Goal: Task Accomplishment & Management: Manage account settings

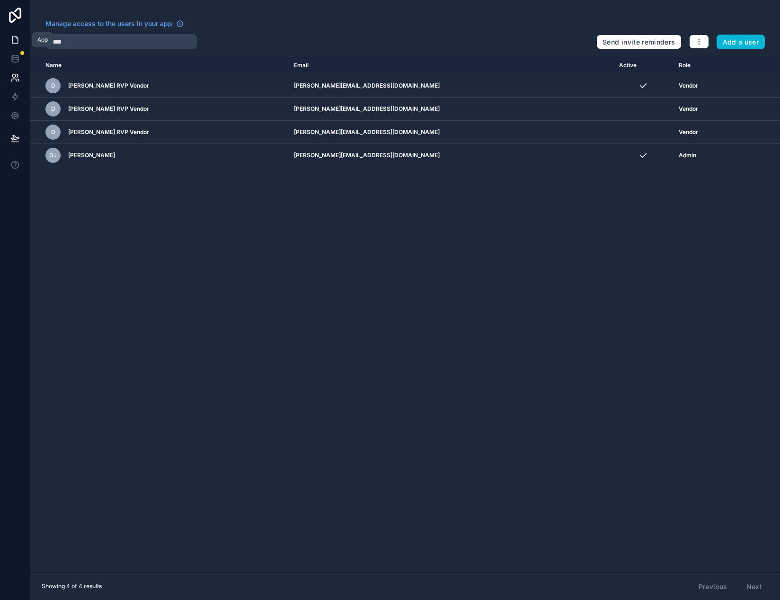
click at [17, 38] on icon at bounding box center [14, 39] width 9 height 9
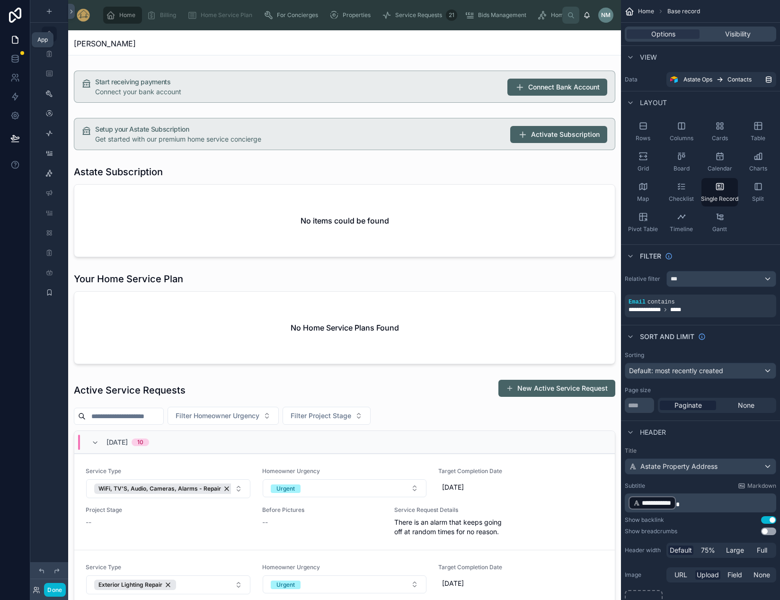
click at [15, 163] on icon at bounding box center [14, 164] width 9 height 9
drag, startPoint x: 20, startPoint y: 197, endPoint x: 25, endPoint y: 158, distance: 39.1
click at [21, 194] on div at bounding box center [15, 300] width 30 height 600
click at [16, 115] on icon at bounding box center [15, 116] width 2 height 2
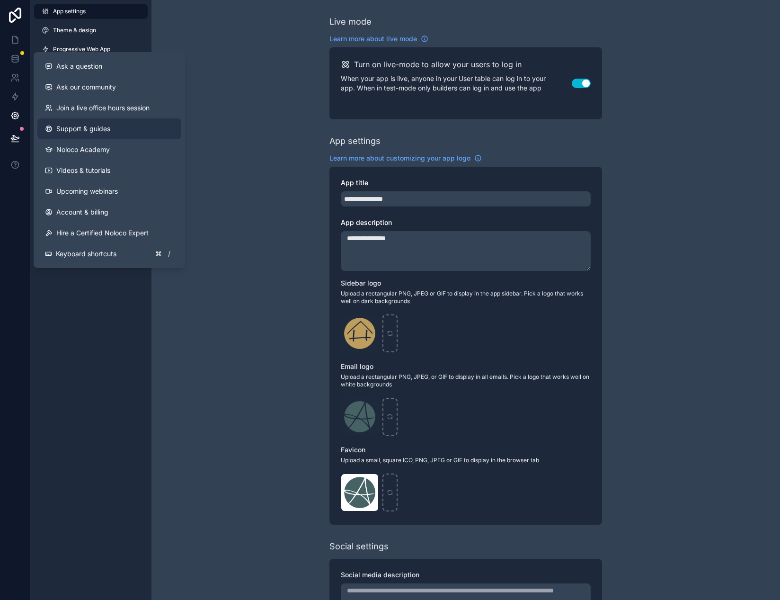
click at [97, 130] on span "Support & guides" at bounding box center [83, 128] width 54 height 9
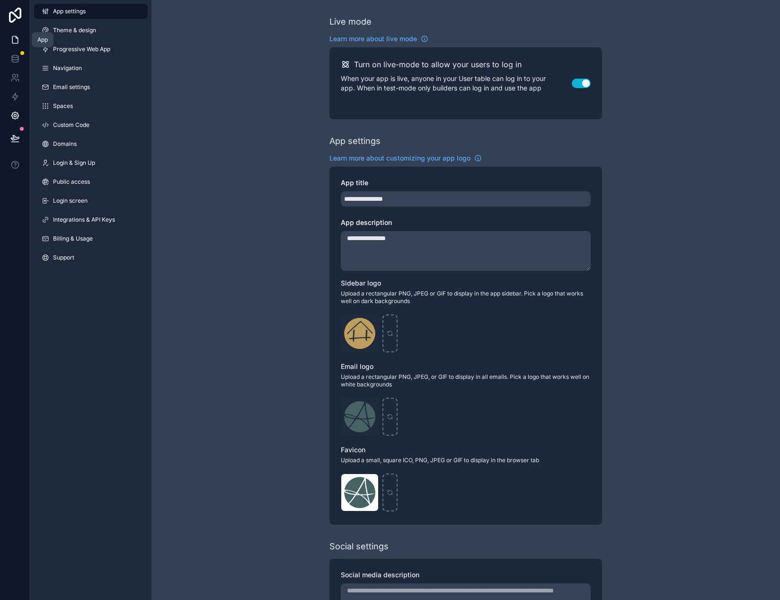
click at [15, 41] on icon at bounding box center [14, 39] width 9 height 9
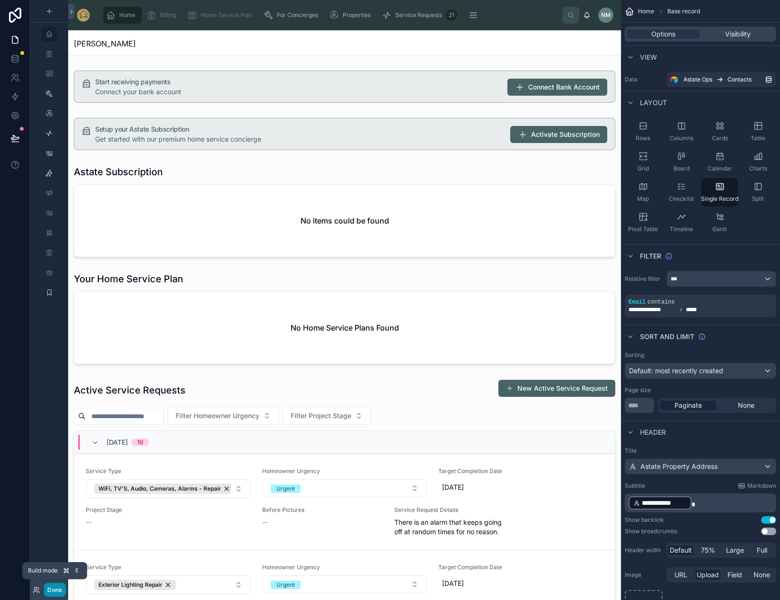
click at [55, 591] on button "Done" at bounding box center [54, 590] width 21 height 14
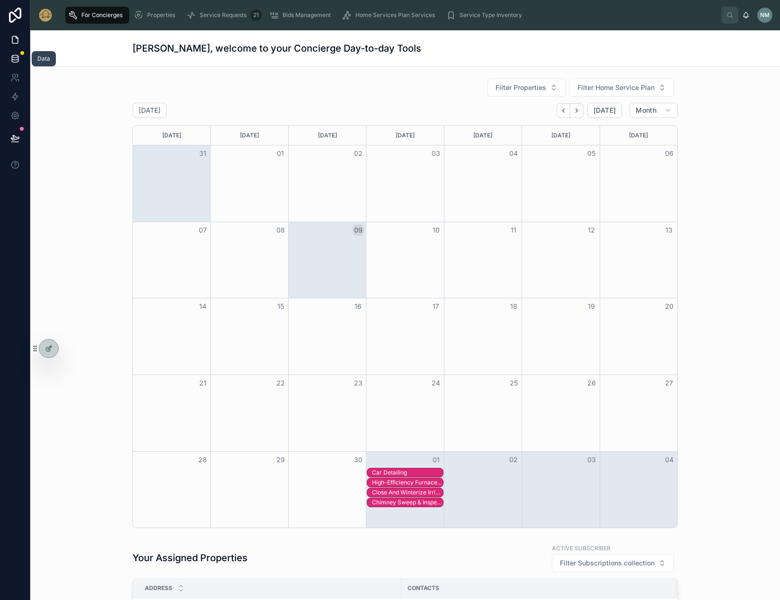
click at [13, 61] on icon at bounding box center [14, 58] width 9 height 9
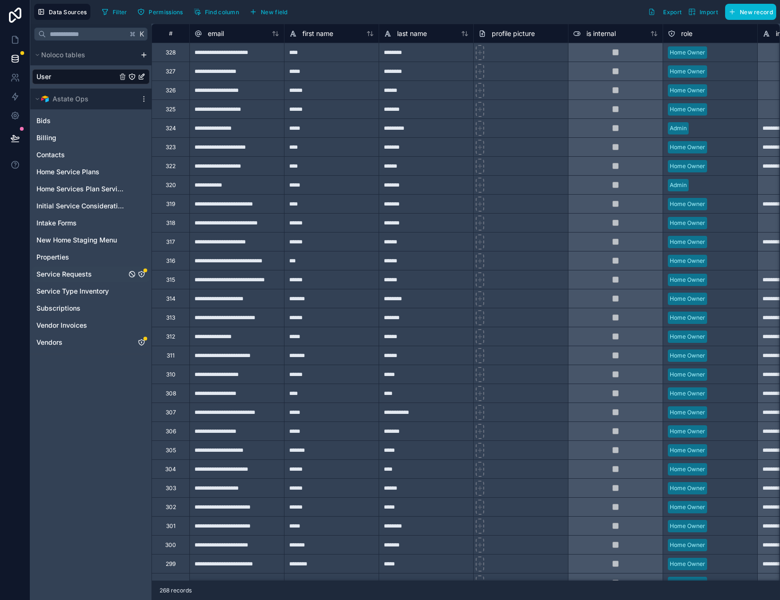
click at [114, 277] on link "Service Requests" at bounding box center [81, 273] width 90 height 9
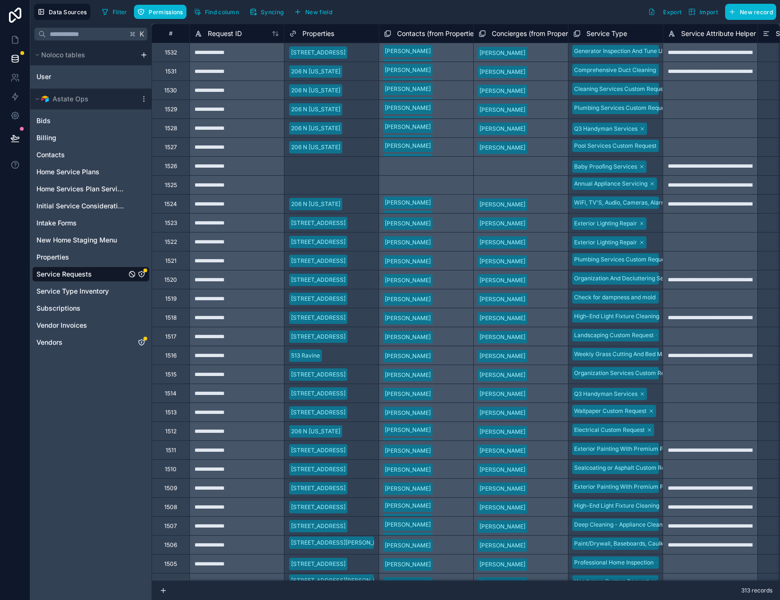
click at [143, 274] on icon "Service Requests" at bounding box center [142, 274] width 8 height 8
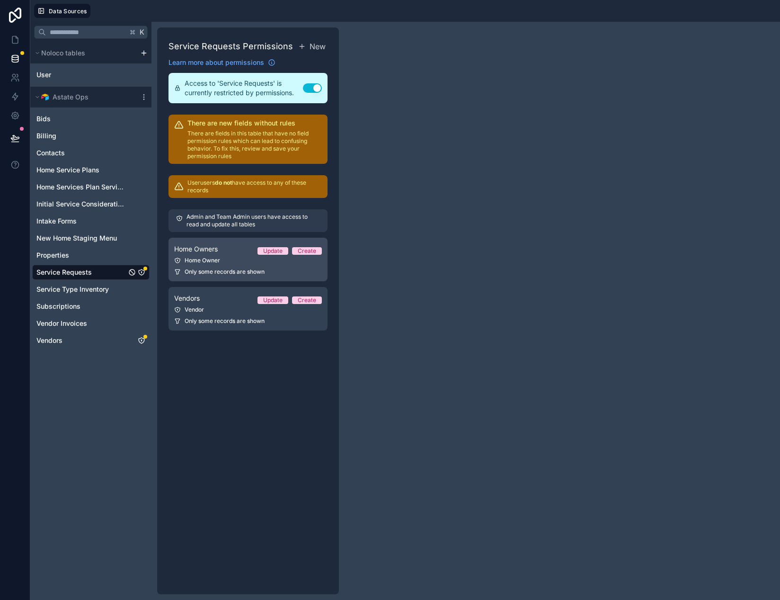
click at [243, 269] on span "Only some records are shown" at bounding box center [225, 272] width 80 height 8
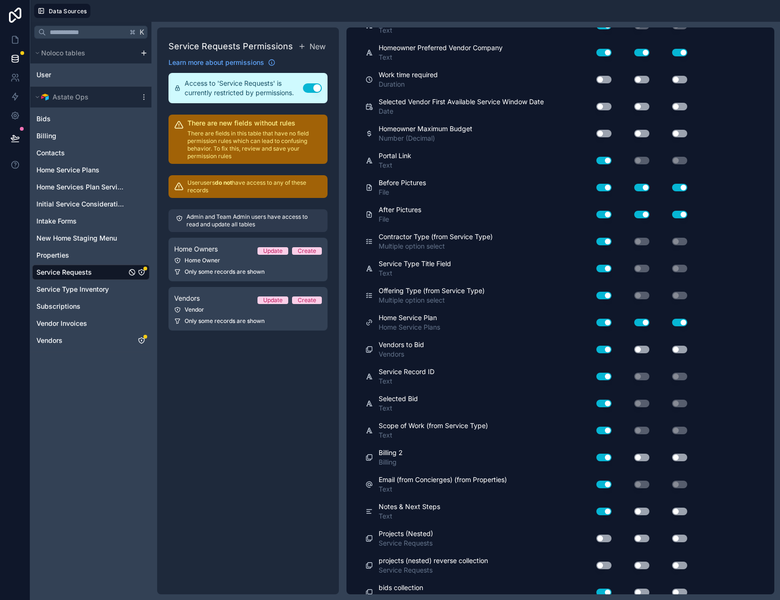
scroll to position [1080, 0]
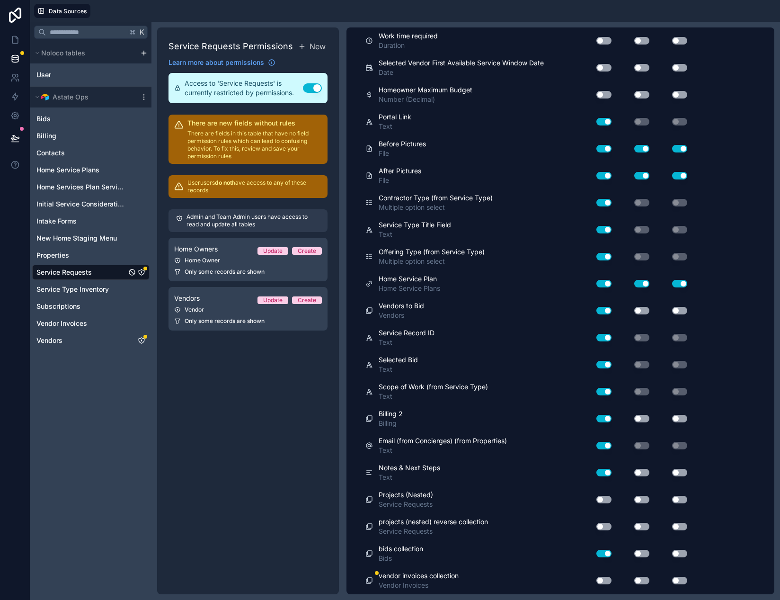
click at [603, 580] on button "Use setting" at bounding box center [604, 581] width 15 height 8
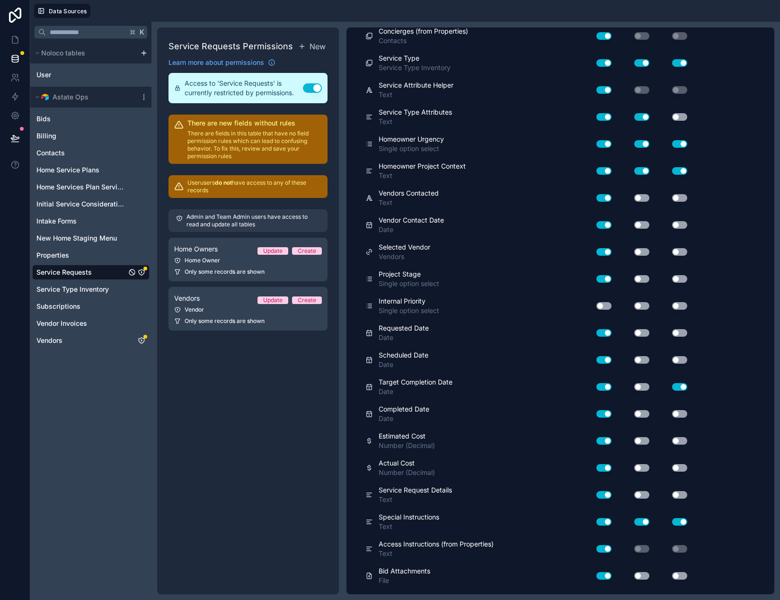
scroll to position [0, 0]
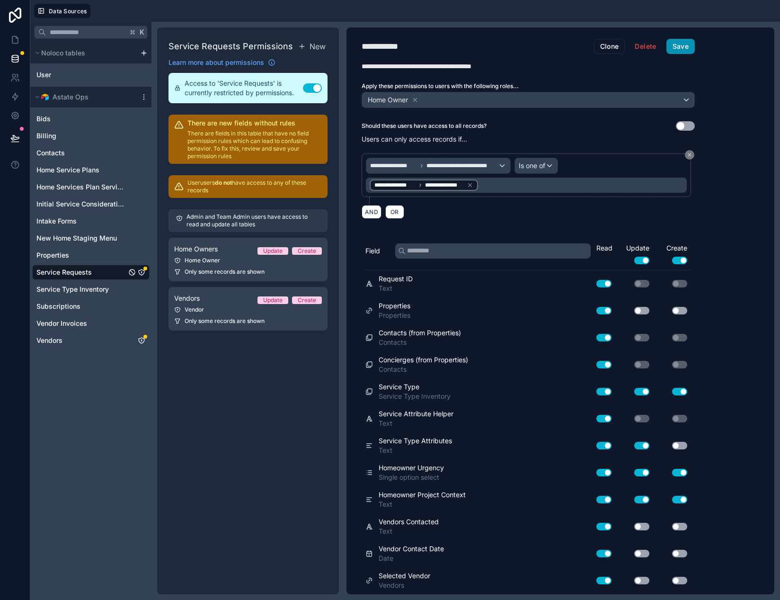
click at [685, 45] on button "Save" at bounding box center [681, 46] width 28 height 15
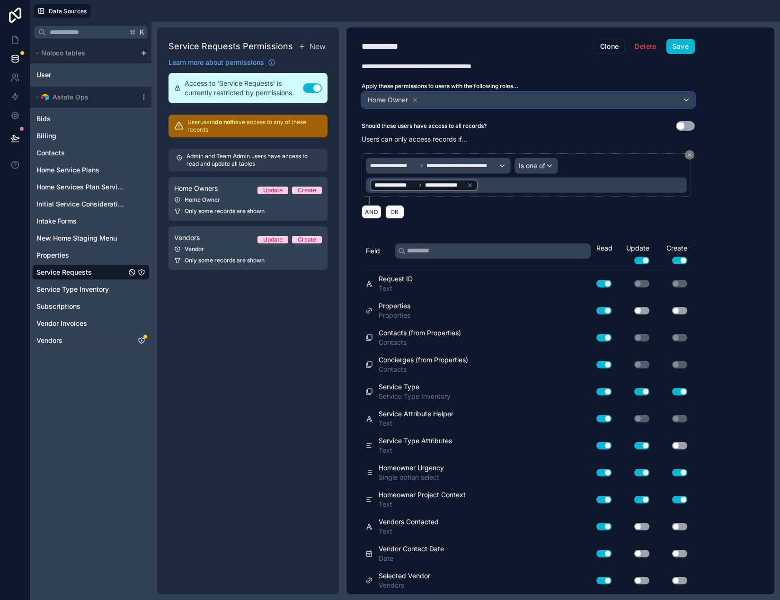
click at [684, 103] on div "Home Owner" at bounding box center [528, 99] width 332 height 15
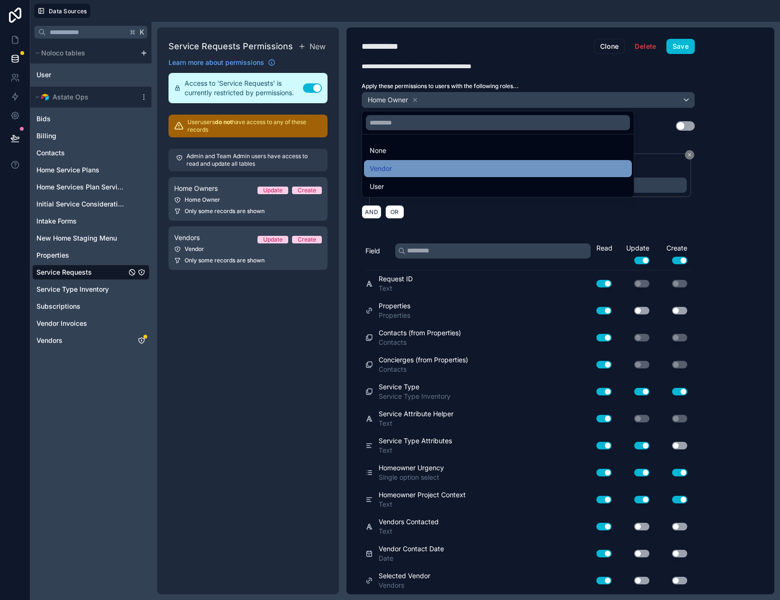
click at [504, 173] on div "Vendor" at bounding box center [498, 168] width 257 height 11
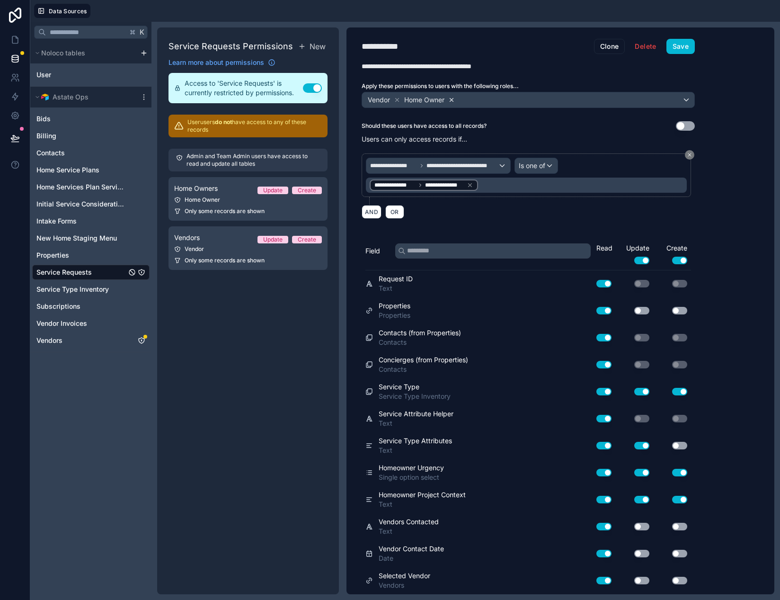
click at [454, 102] on icon at bounding box center [451, 100] width 7 height 7
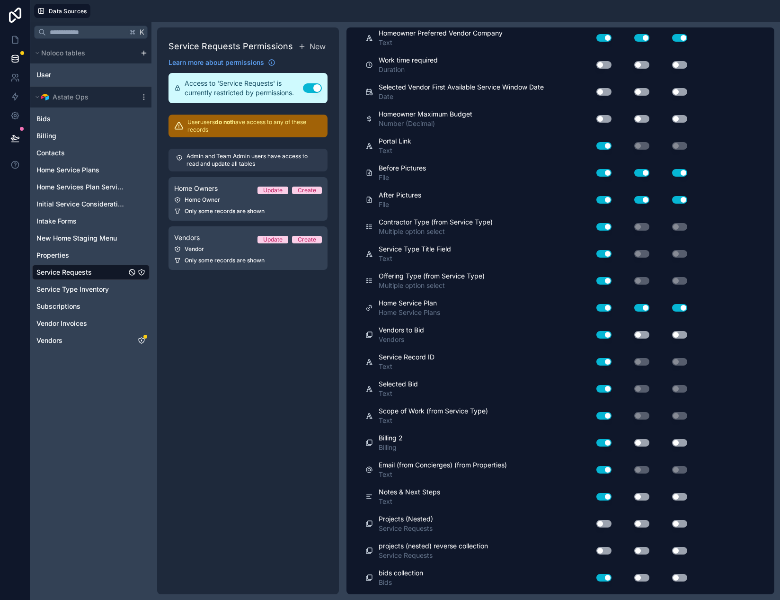
scroll to position [1080, 0]
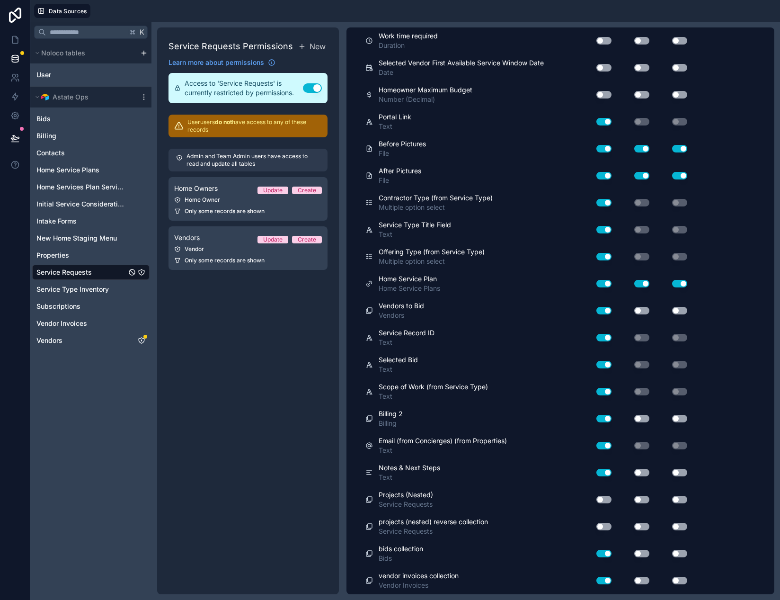
click at [640, 578] on button "Use setting" at bounding box center [642, 581] width 15 height 8
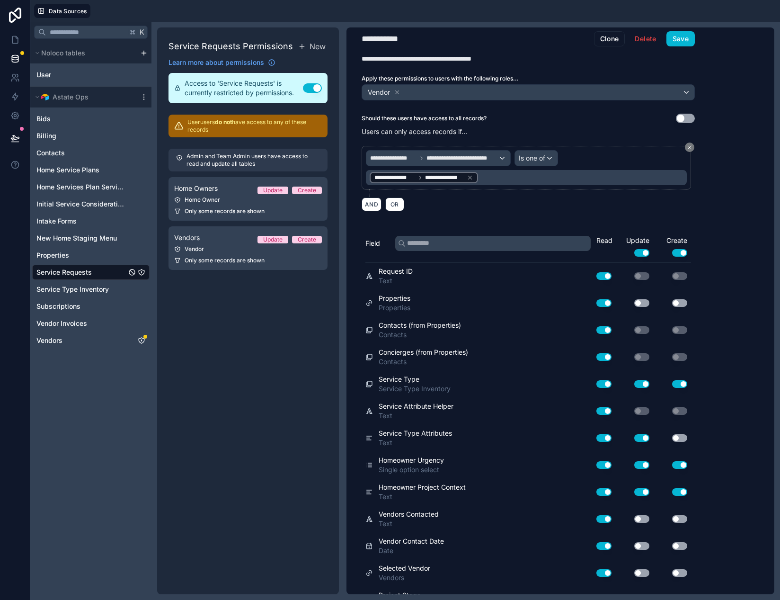
scroll to position [0, 0]
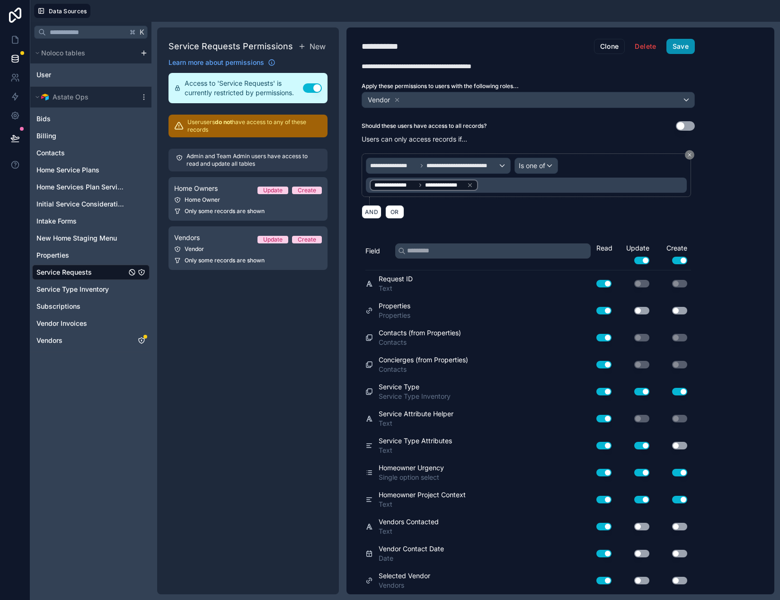
click at [690, 49] on button "Save" at bounding box center [681, 46] width 28 height 15
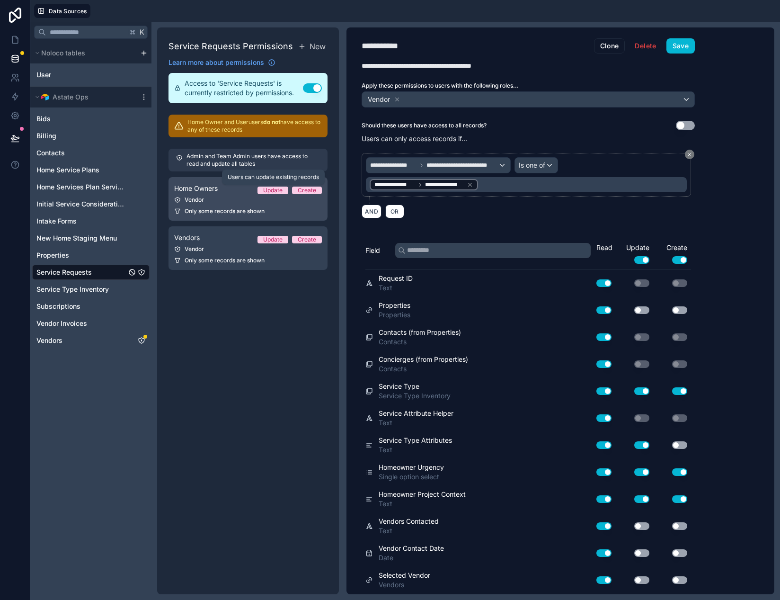
click at [273, 188] on div "Update" at bounding box center [272, 191] width 19 height 8
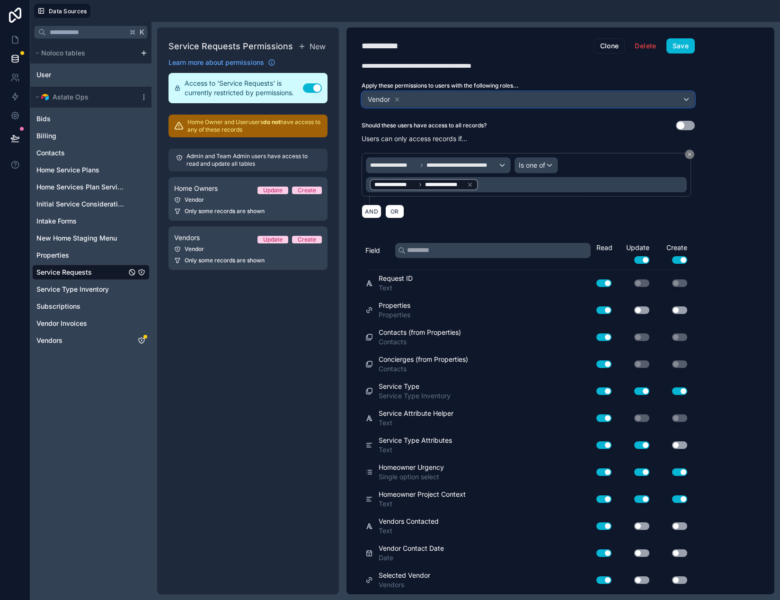
click at [489, 100] on div "Vendor" at bounding box center [528, 99] width 332 height 15
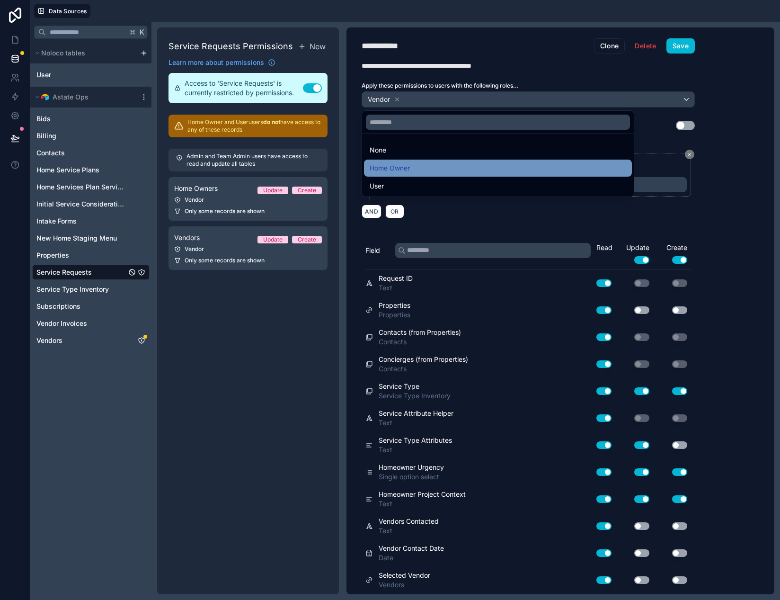
click at [455, 168] on div "Home Owner" at bounding box center [498, 167] width 257 height 11
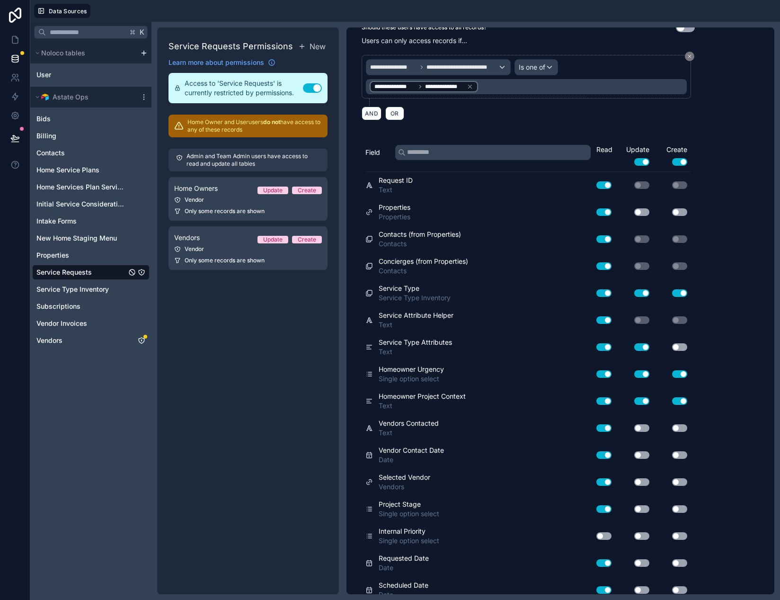
scroll to position [0, 0]
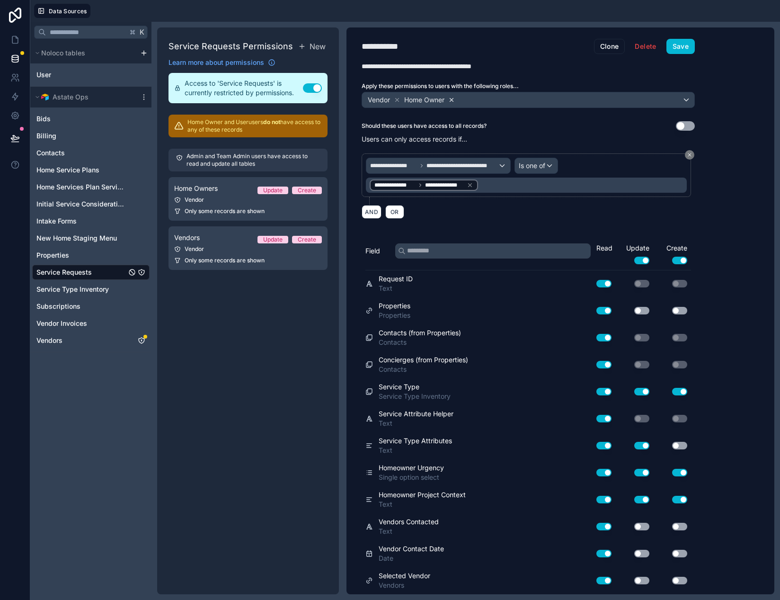
click at [452, 99] on icon at bounding box center [451, 99] width 3 height 3
click at [399, 100] on icon at bounding box center [397, 100] width 7 height 7
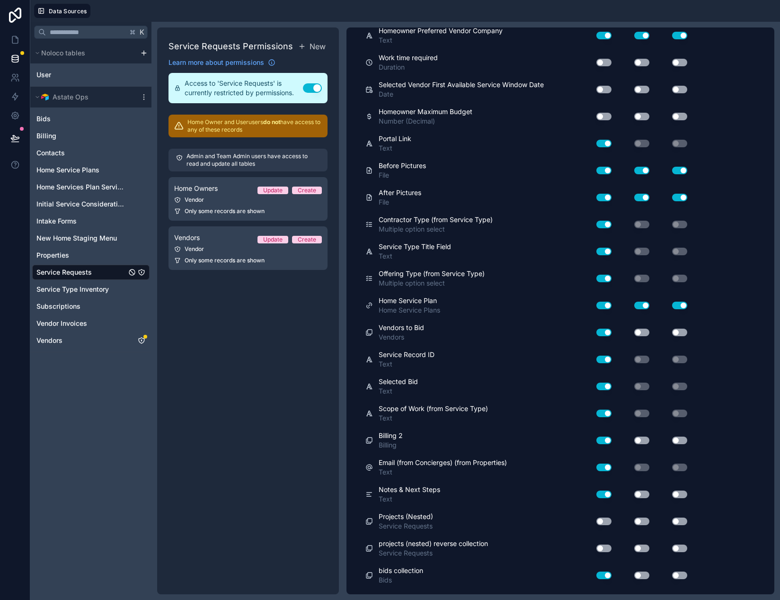
scroll to position [1080, 0]
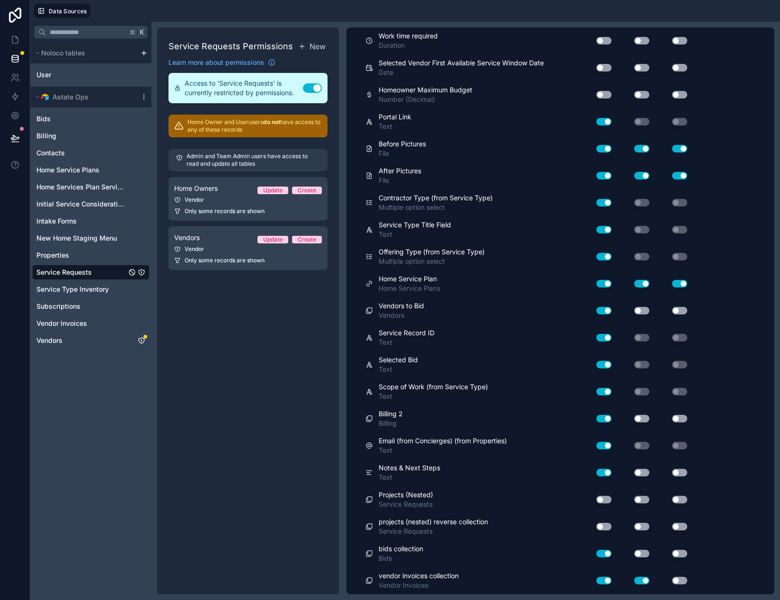
click at [646, 582] on button "Use setting" at bounding box center [642, 581] width 15 height 8
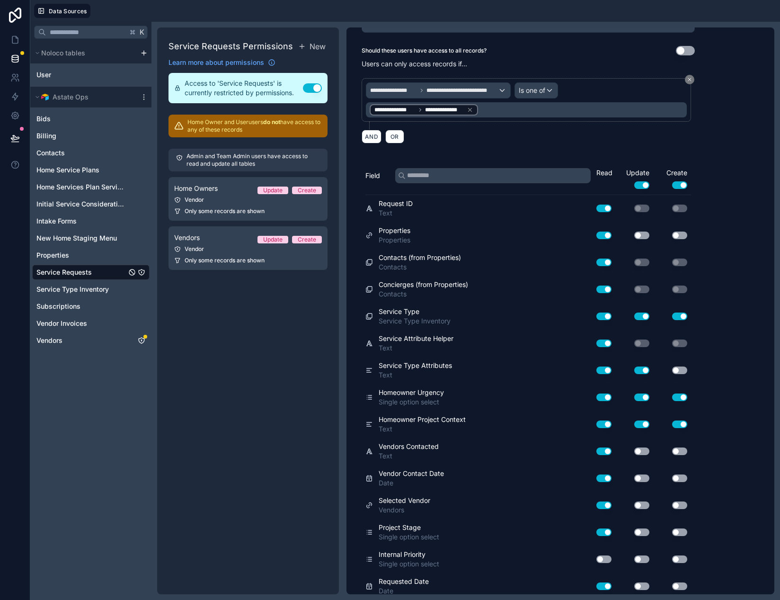
scroll to position [0, 0]
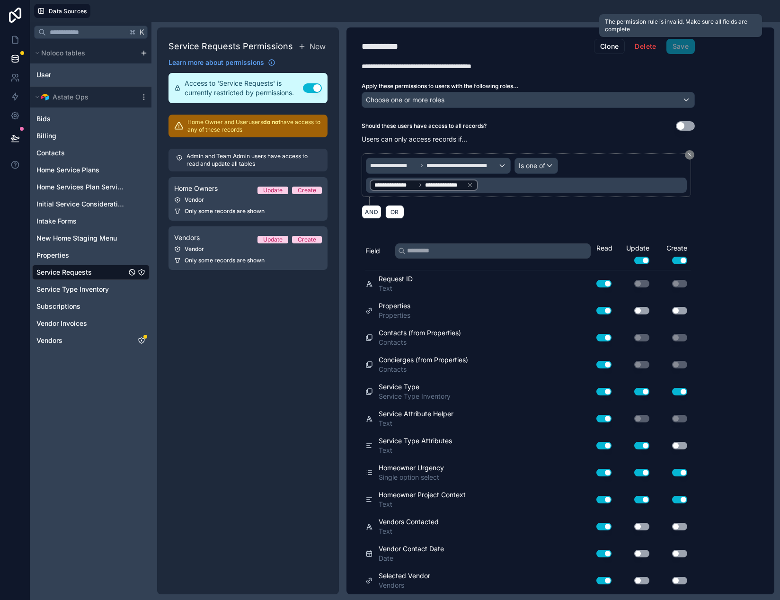
click at [683, 51] on span "Save" at bounding box center [681, 46] width 28 height 15
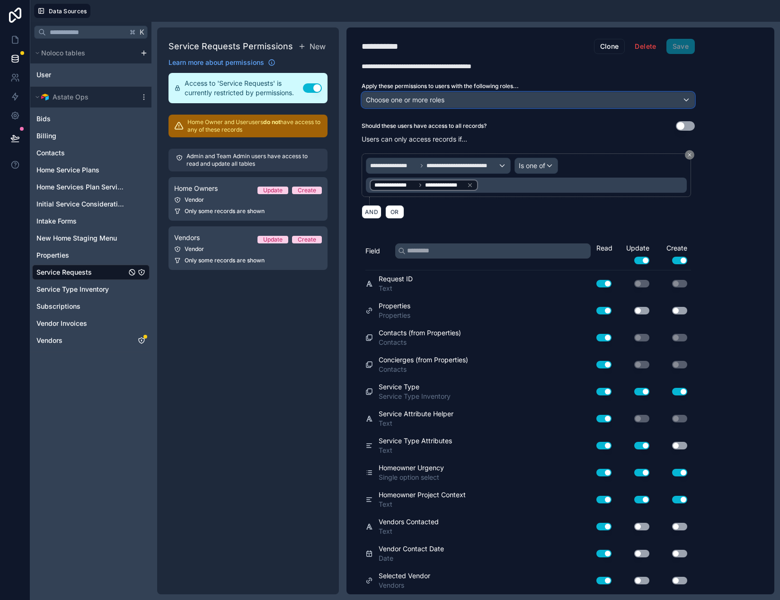
click at [440, 101] on span "Choose one or more roles" at bounding box center [405, 100] width 79 height 8
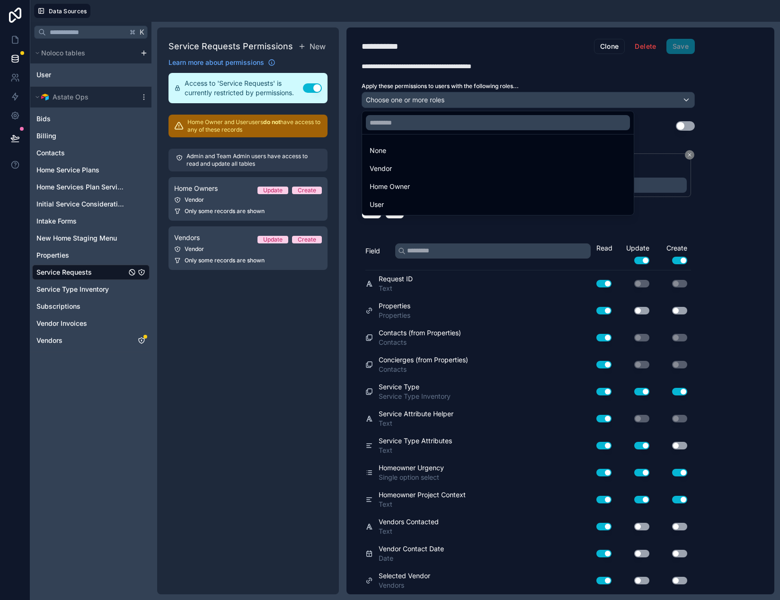
click at [440, 101] on div at bounding box center [390, 300] width 780 height 600
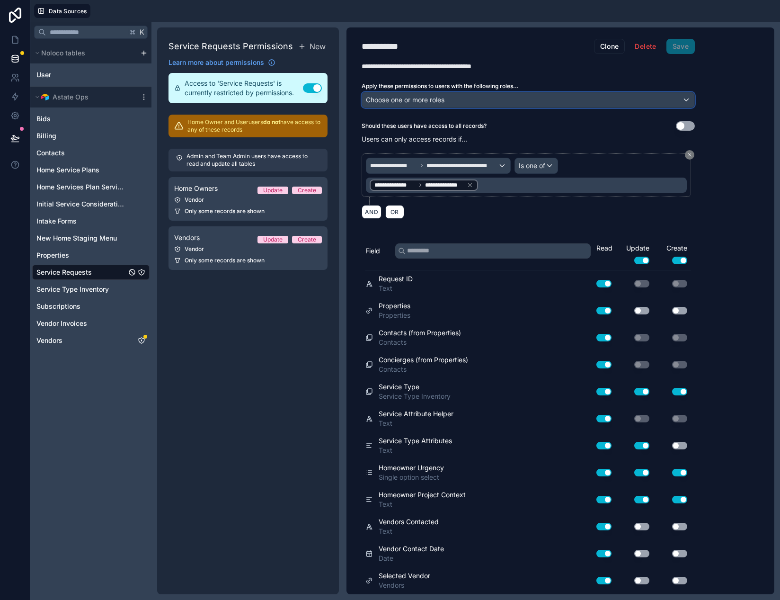
click at [440, 101] on span "Choose one or more roles" at bounding box center [405, 100] width 79 height 8
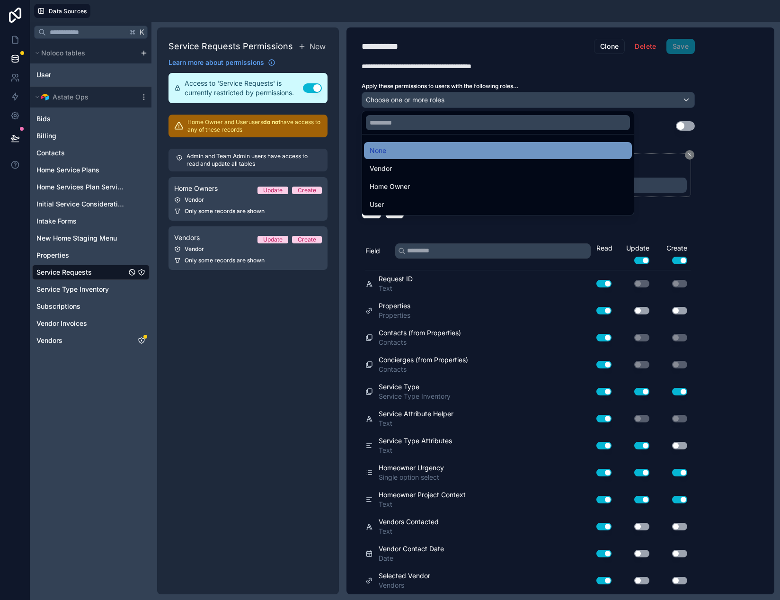
click at [609, 152] on div "None" at bounding box center [498, 150] width 257 height 11
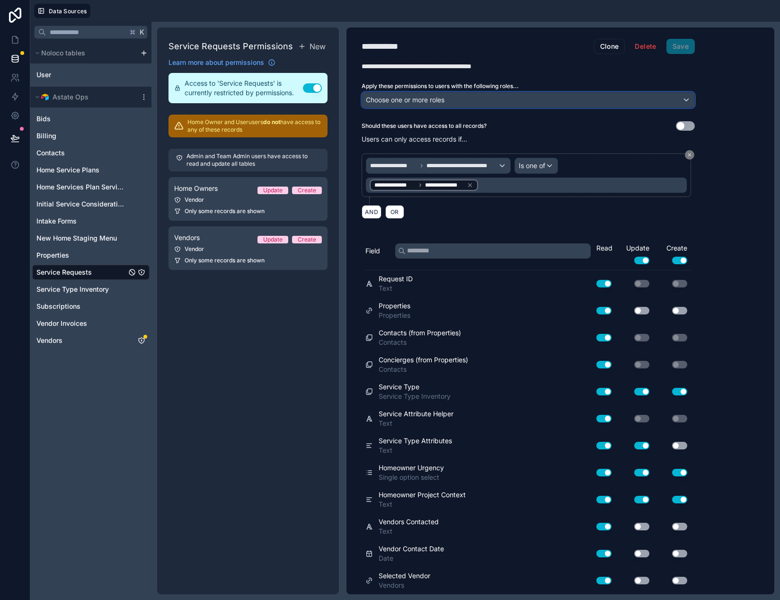
click at [569, 102] on div "Choose one or more roles" at bounding box center [528, 99] width 332 height 15
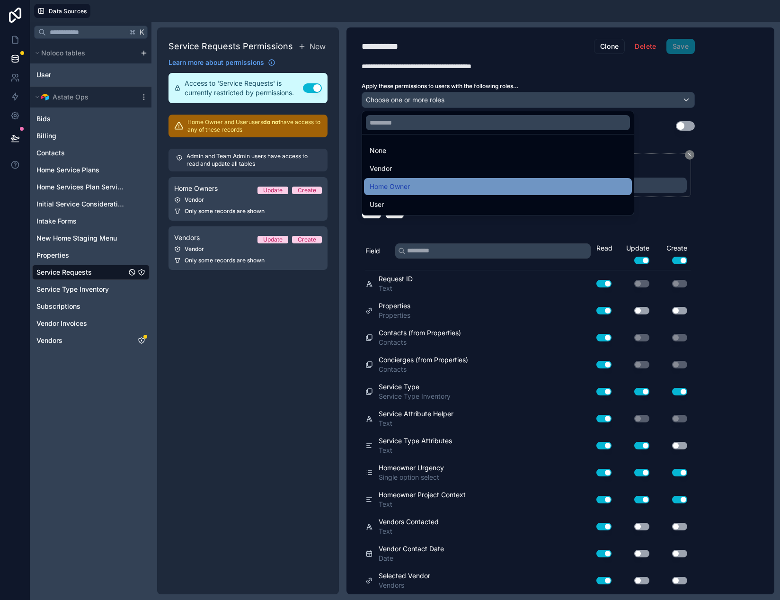
click at [486, 191] on div "Home Owner" at bounding box center [498, 186] width 257 height 11
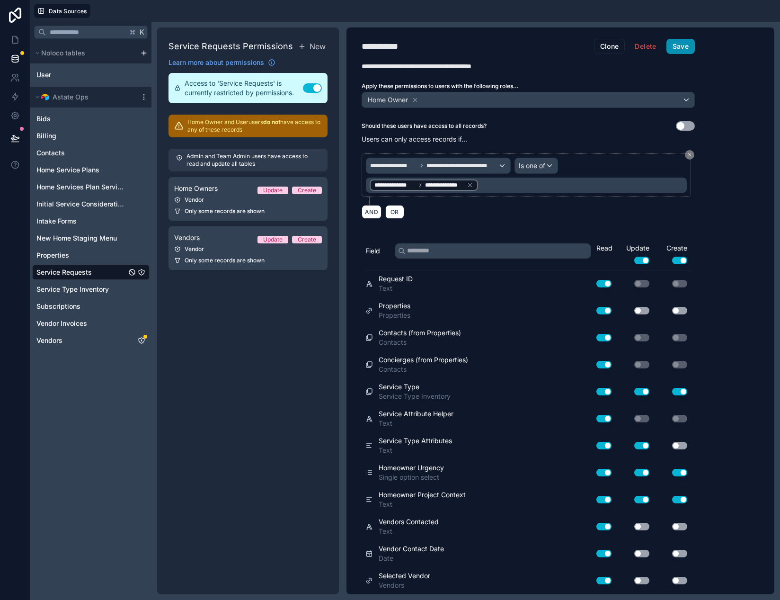
click at [687, 51] on button "Save" at bounding box center [681, 46] width 28 height 15
click at [215, 236] on div "Vendors Update Create" at bounding box center [248, 237] width 148 height 11
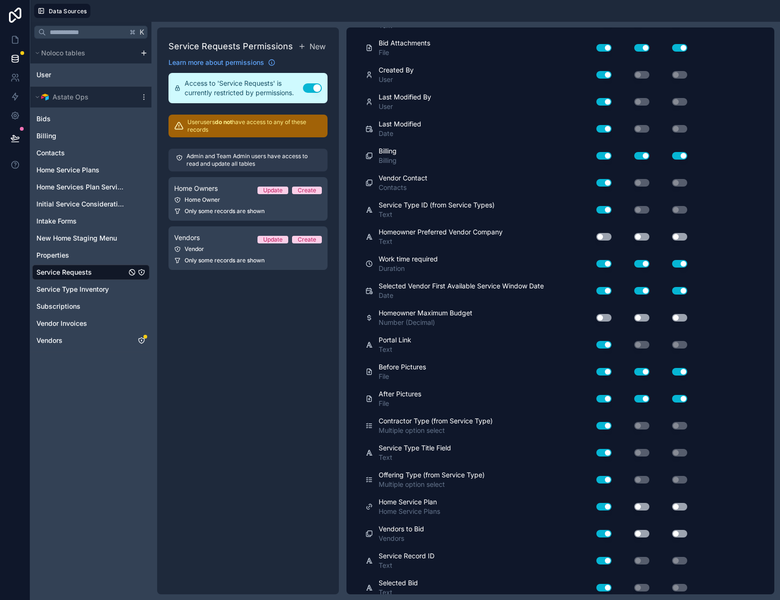
scroll to position [1080, 0]
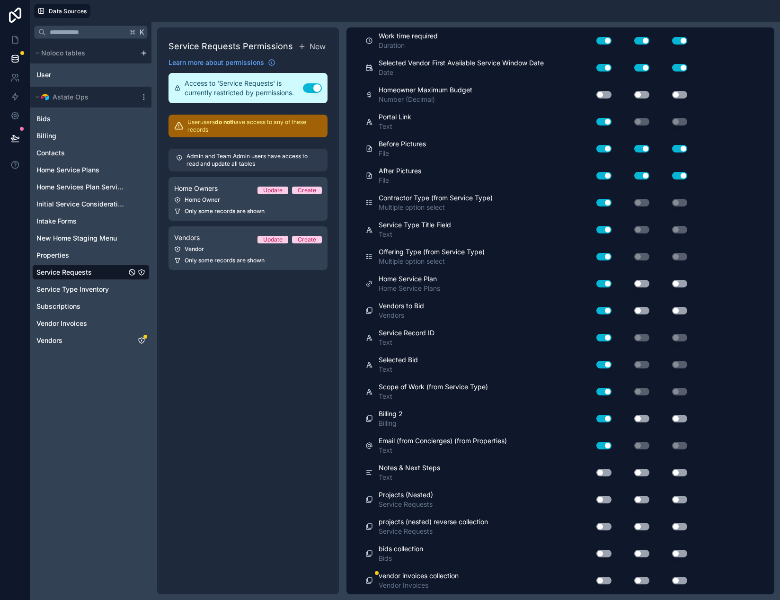
click at [604, 580] on button "Use setting" at bounding box center [604, 581] width 15 height 8
drag, startPoint x: 639, startPoint y: 579, endPoint x: 654, endPoint y: 579, distance: 14.7
click at [639, 579] on button "Use setting" at bounding box center [642, 581] width 15 height 8
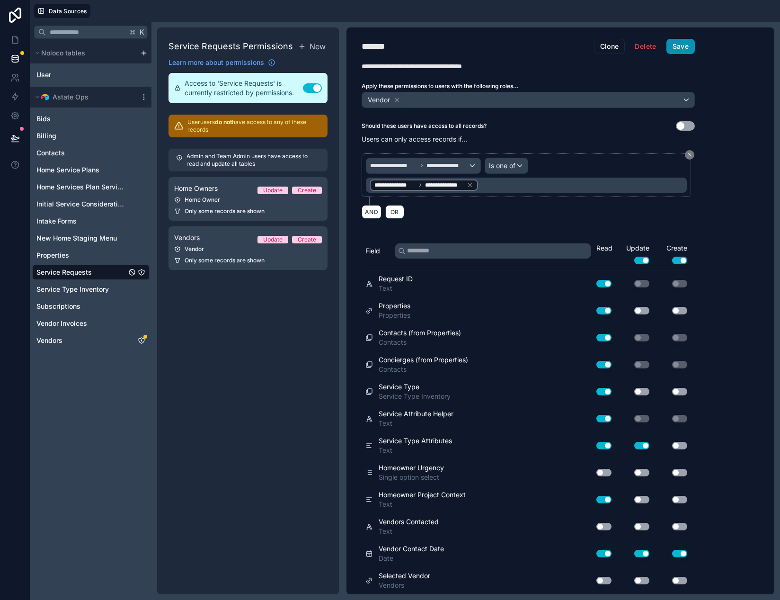
click at [679, 46] on button "Save" at bounding box center [681, 46] width 28 height 15
click at [121, 341] on link "Vendors" at bounding box center [81, 340] width 90 height 9
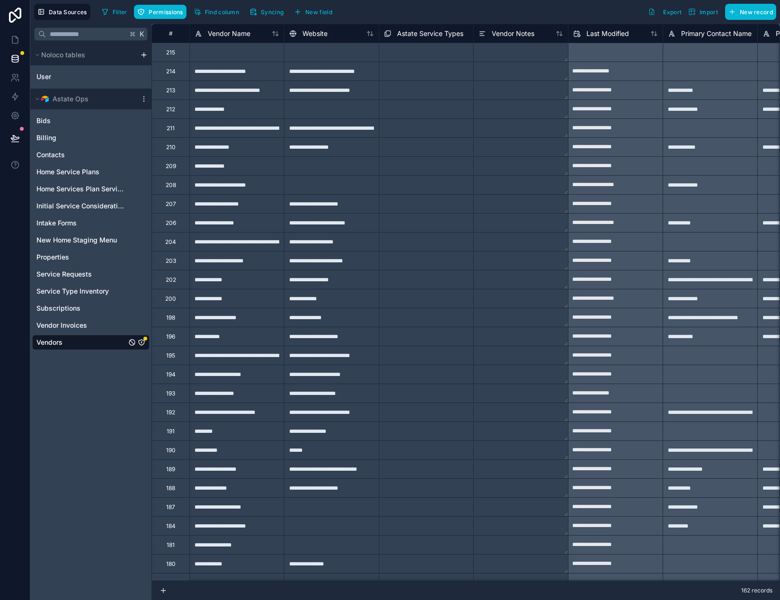
click at [144, 342] on icon "Vendors" at bounding box center [142, 343] width 6 height 6
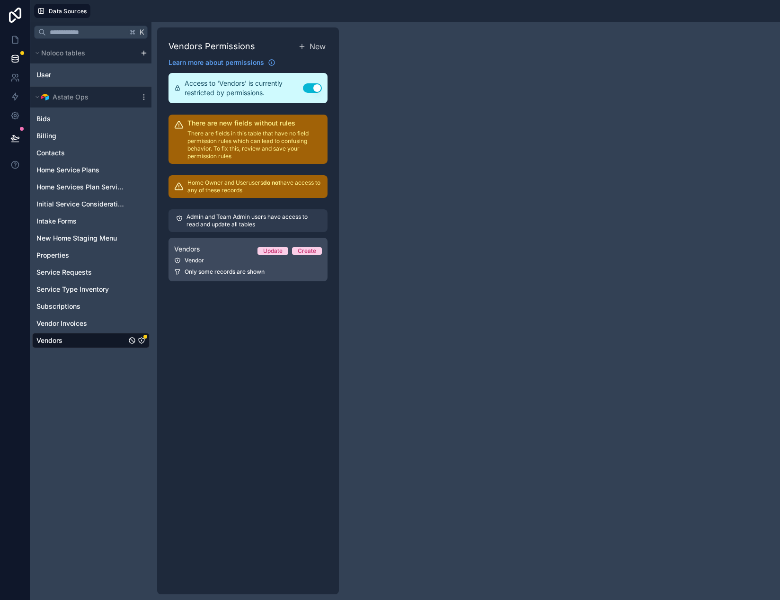
click at [237, 251] on div "Vendors Update Create" at bounding box center [248, 248] width 148 height 11
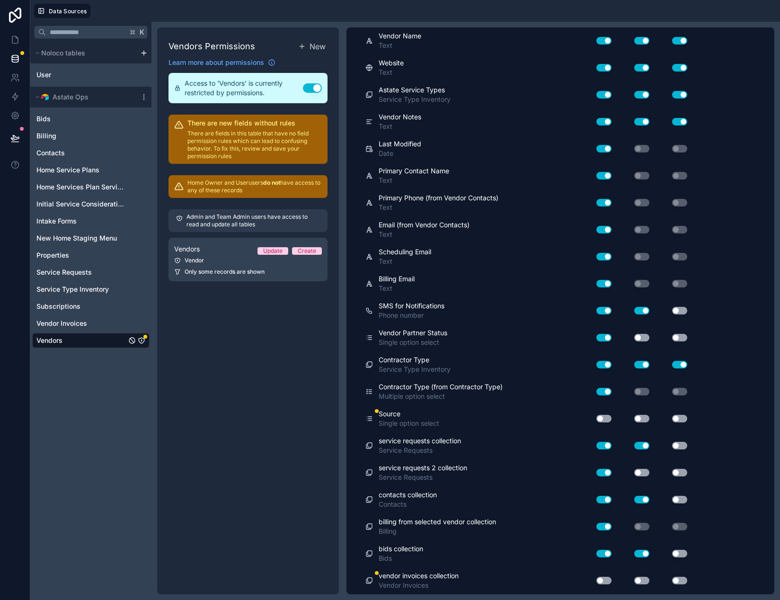
scroll to position [242, 0]
click at [601, 419] on button "Use setting" at bounding box center [604, 420] width 15 height 8
click at [637, 420] on button "Use setting" at bounding box center [642, 420] width 15 height 8
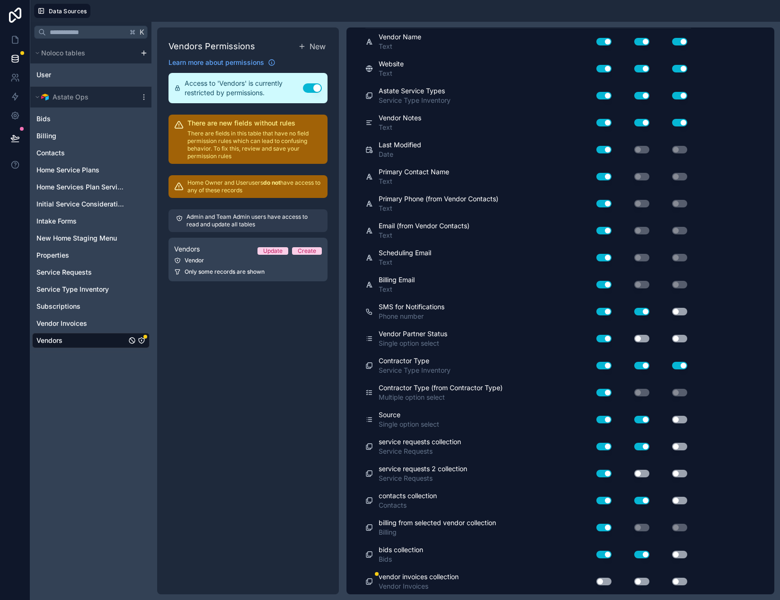
drag, startPoint x: 602, startPoint y: 582, endPoint x: 609, endPoint y: 582, distance: 6.2
click at [602, 582] on button "Use setting" at bounding box center [604, 582] width 15 height 8
click at [640, 582] on button "Use setting" at bounding box center [642, 582] width 15 height 8
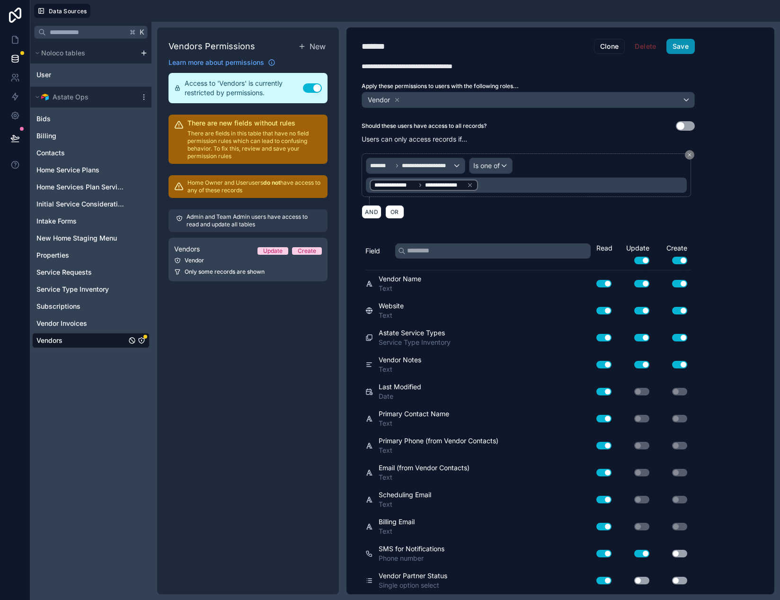
click at [686, 50] on button "Save" at bounding box center [681, 46] width 28 height 15
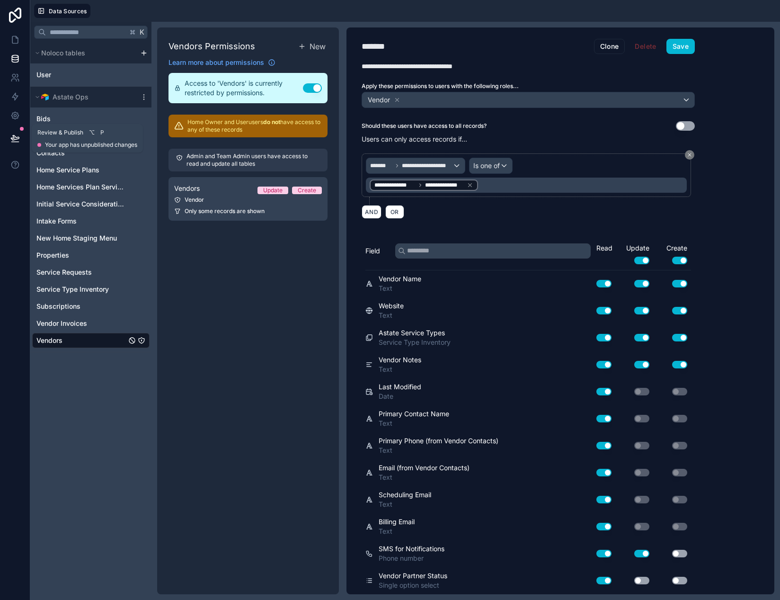
click at [15, 139] on icon at bounding box center [15, 137] width 8 height 5
click at [163, 236] on div "Vendors Permissions New Learn more about permissions Access to 'Vendors' is cur…" at bounding box center [248, 310] width 182 height 567
click at [98, 416] on div "K Noloco tables User Astate Ops Bids Billing Contacts Home Service Plans Home S…" at bounding box center [90, 311] width 121 height 578
click at [16, 38] on icon at bounding box center [17, 37] width 2 height 2
